Goal: Information Seeking & Learning: Learn about a topic

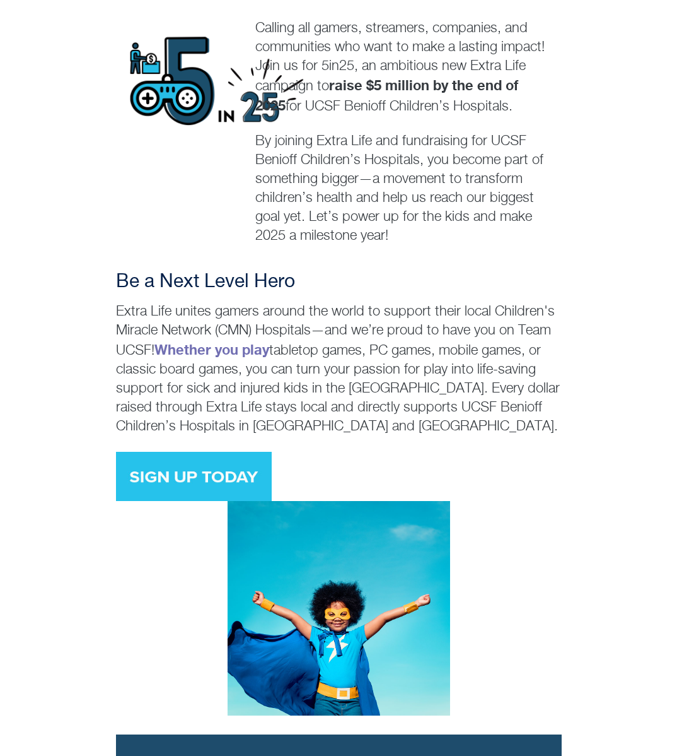
scroll to position [450, 0]
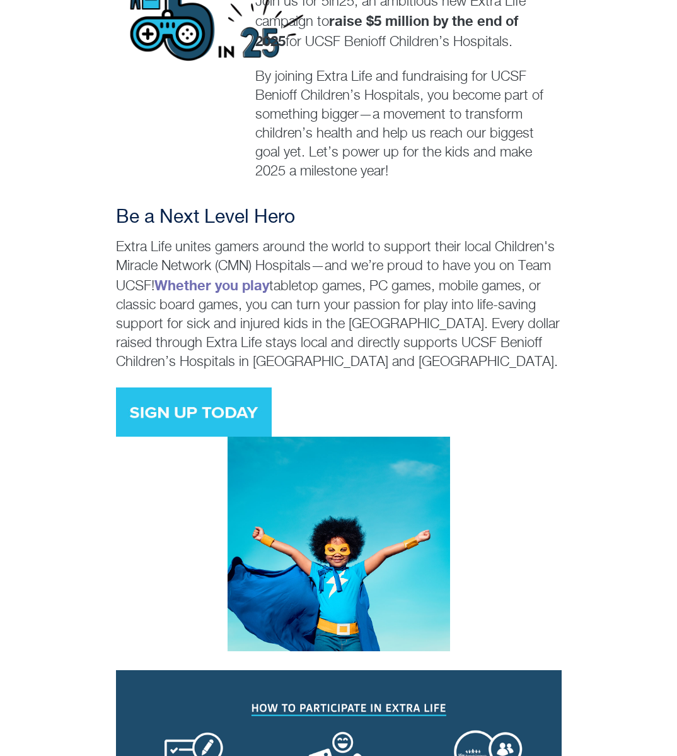
click at [660, 335] on div "Be a Next Level Hero Extra Life unites gamers around the world to support their…" at bounding box center [338, 428] width 677 height 445
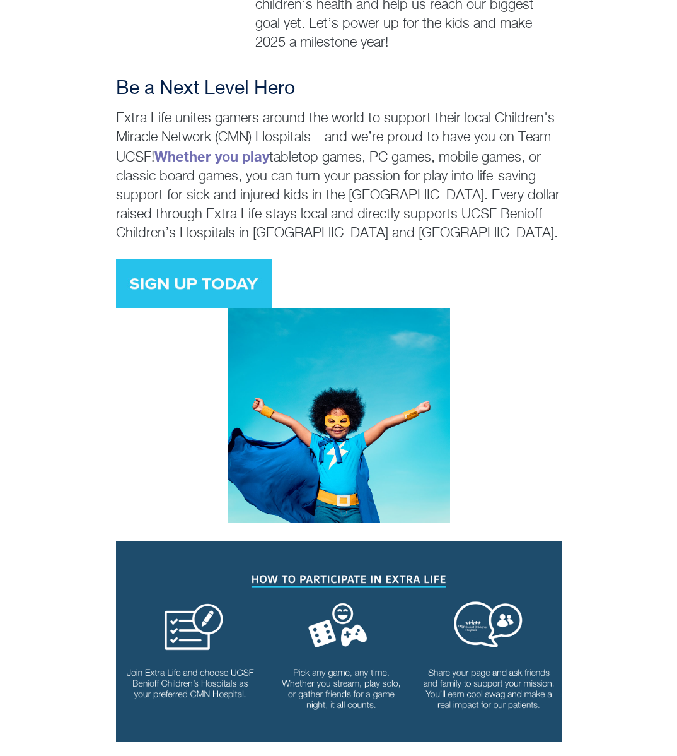
click at [659, 308] on div "Be a Next Level Hero Extra Life unites gamers around the world to support their…" at bounding box center [338, 300] width 677 height 445
click at [659, 294] on div "Be a Next Level Hero Extra Life unites gamers around the world to support their…" at bounding box center [338, 300] width 677 height 445
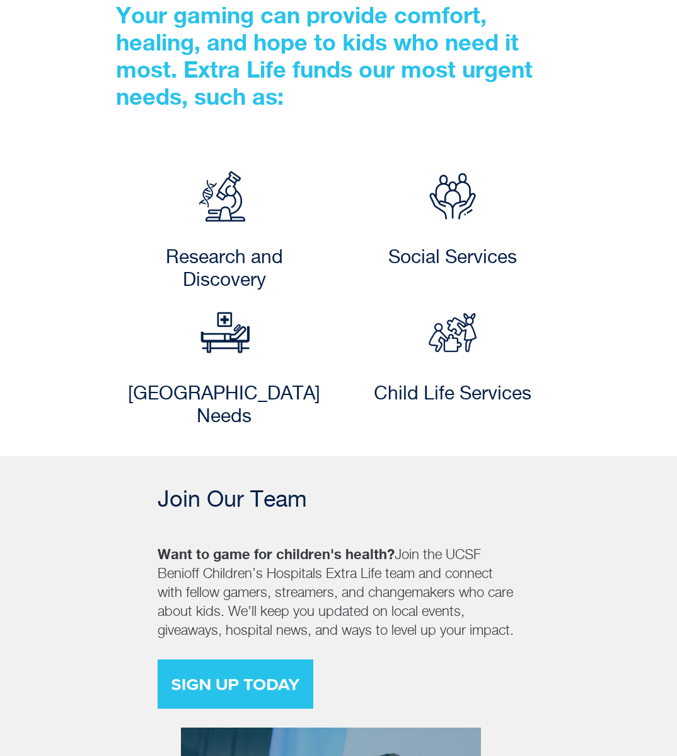
click at [629, 484] on div "Join Our Team Want to game for children's health? Join the UCSF Benioff Childre…" at bounding box center [338, 688] width 677 height 464
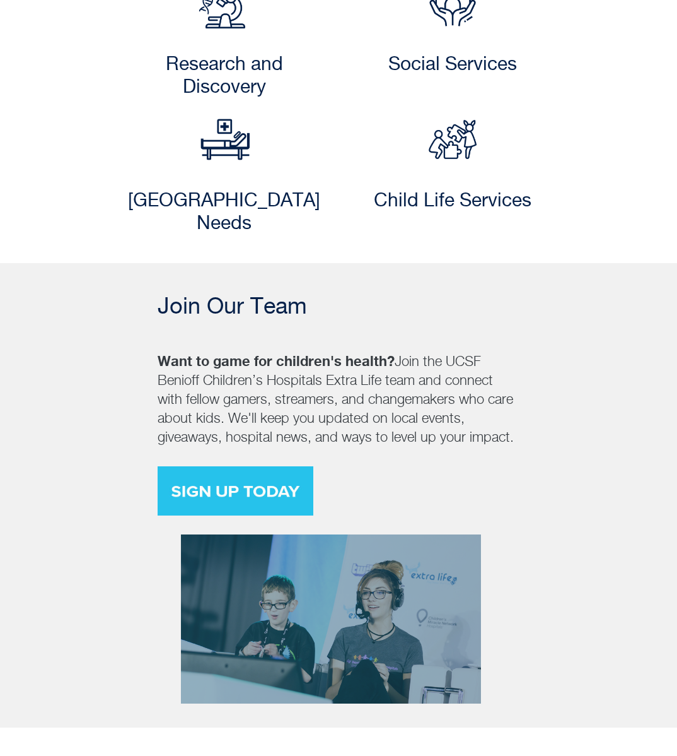
click at [629, 484] on div "Join Our Team Want to game for children's health? Join the UCSF Benioff Childre…" at bounding box center [338, 495] width 677 height 464
click at [624, 457] on div "Join Our Team Want to game for children's health? Join the UCSF Benioff Childre…" at bounding box center [338, 495] width 677 height 464
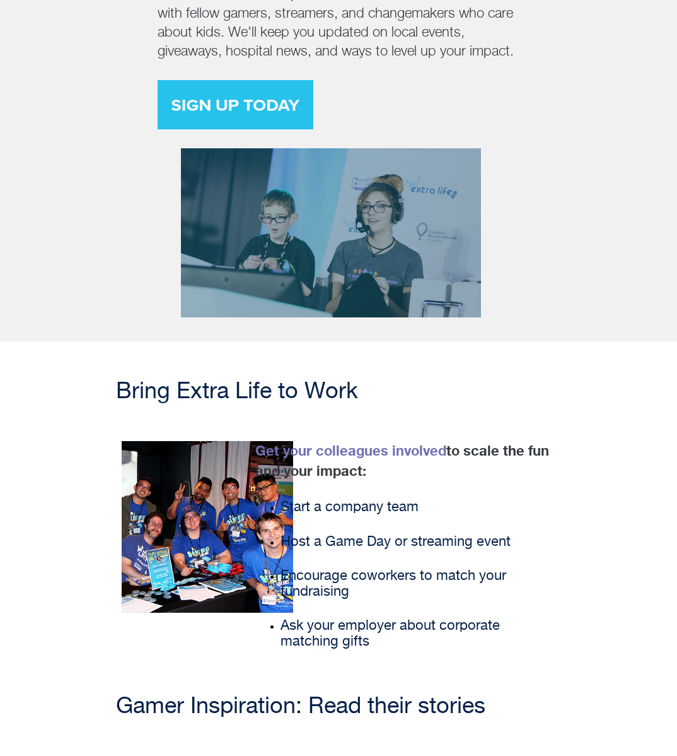
click at [624, 457] on div "Get your colleagues involved to scale the fun and your impact: Start a company …" at bounding box center [338, 558] width 677 height 234
click at [619, 395] on div "5in25: Help Us Reach $5 Million by 2025 Calling all gamers, streamers, companie…" at bounding box center [338, 253] width 677 height 3913
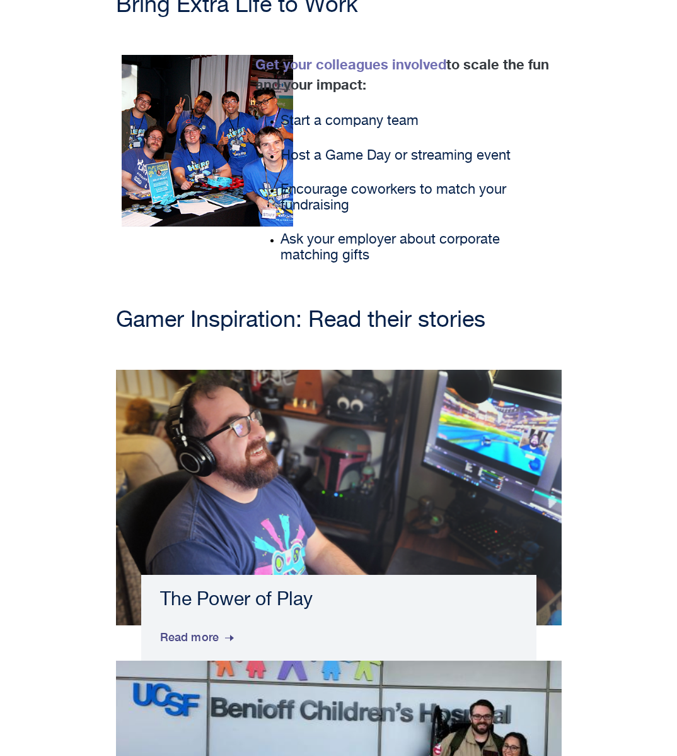
click at [619, 415] on div "The Power of Play Read more Helping by Gaming Read more" at bounding box center [338, 660] width 677 height 581
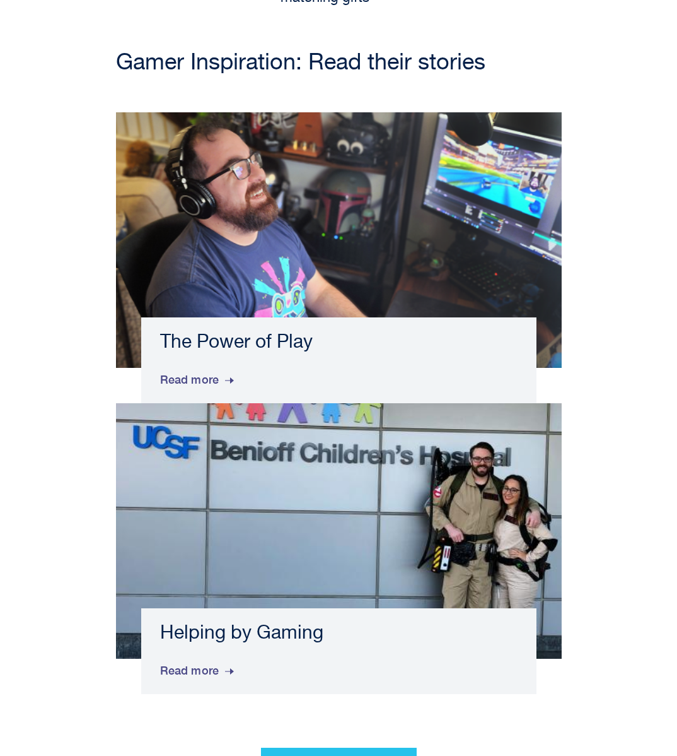
click at [622, 422] on div "The Power of Play Read more Helping by Gaming Read more" at bounding box center [338, 402] width 677 height 581
click at [623, 443] on div "The Power of Play Read more Helping by Gaming Read more" at bounding box center [338, 402] width 677 height 581
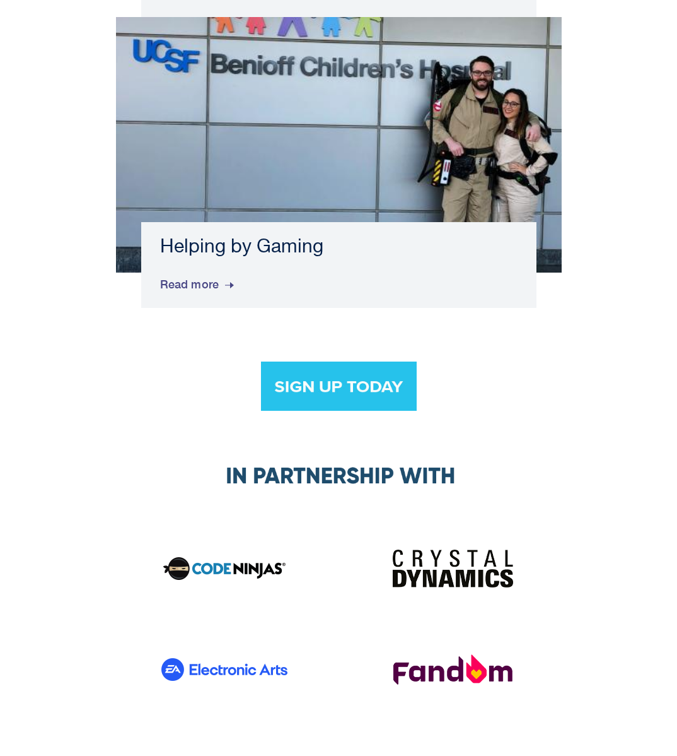
scroll to position [2959, 0]
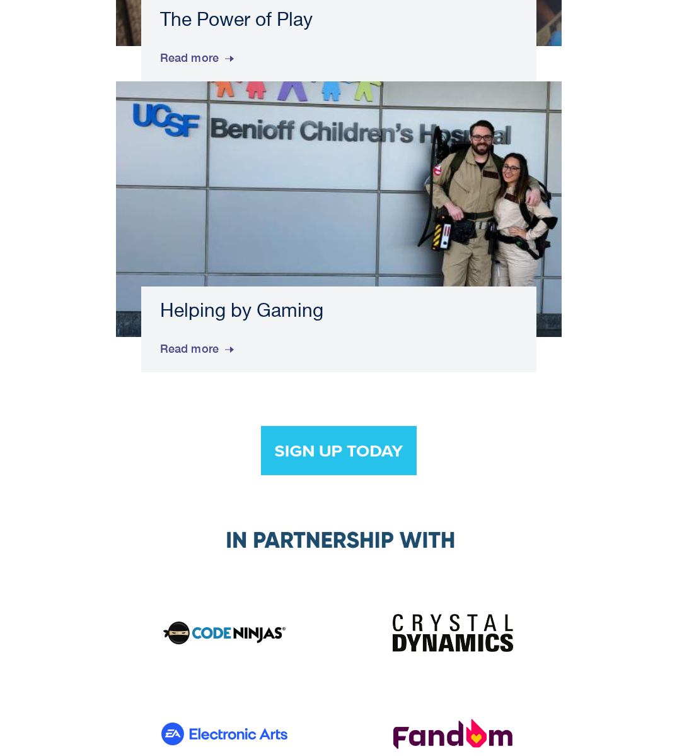
click at [344, 426] on img at bounding box center [339, 450] width 156 height 49
